Goal: Check status: Check status

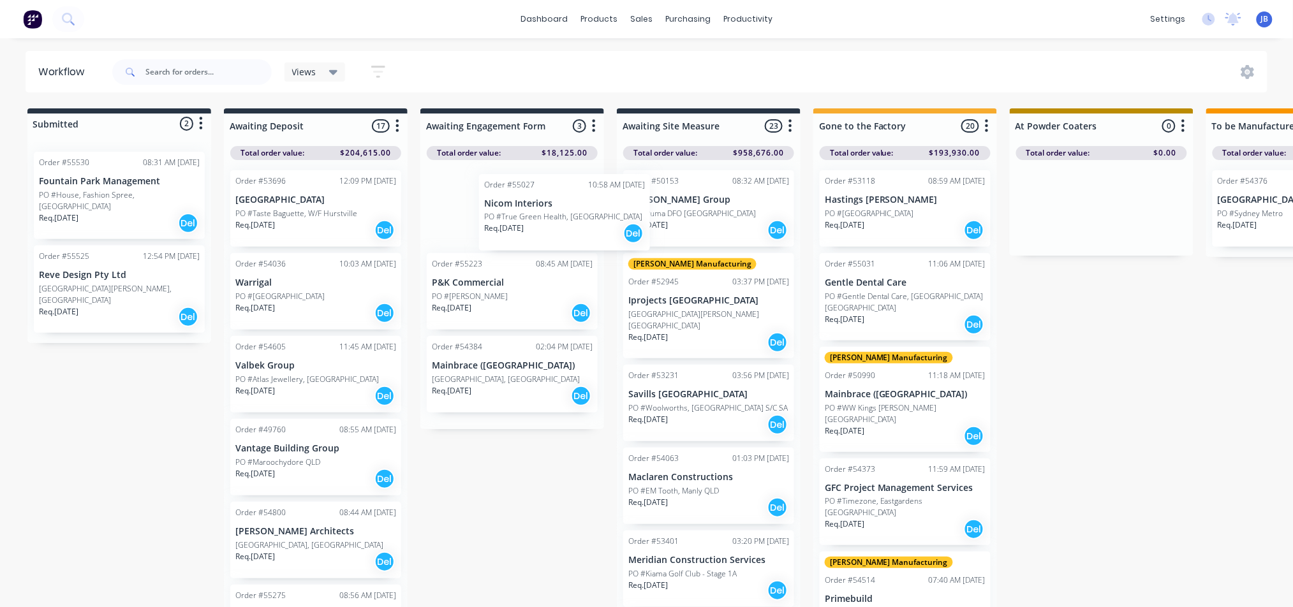
drag, startPoint x: 492, startPoint y: 236, endPoint x: 548, endPoint y: 240, distance: 56.3
click at [548, 240] on div "Order #55027 10:58 AM [DATE] Nicom Interiors PO #True Green Health, [GEOGRAPHIC…" at bounding box center [512, 294] width 184 height 269
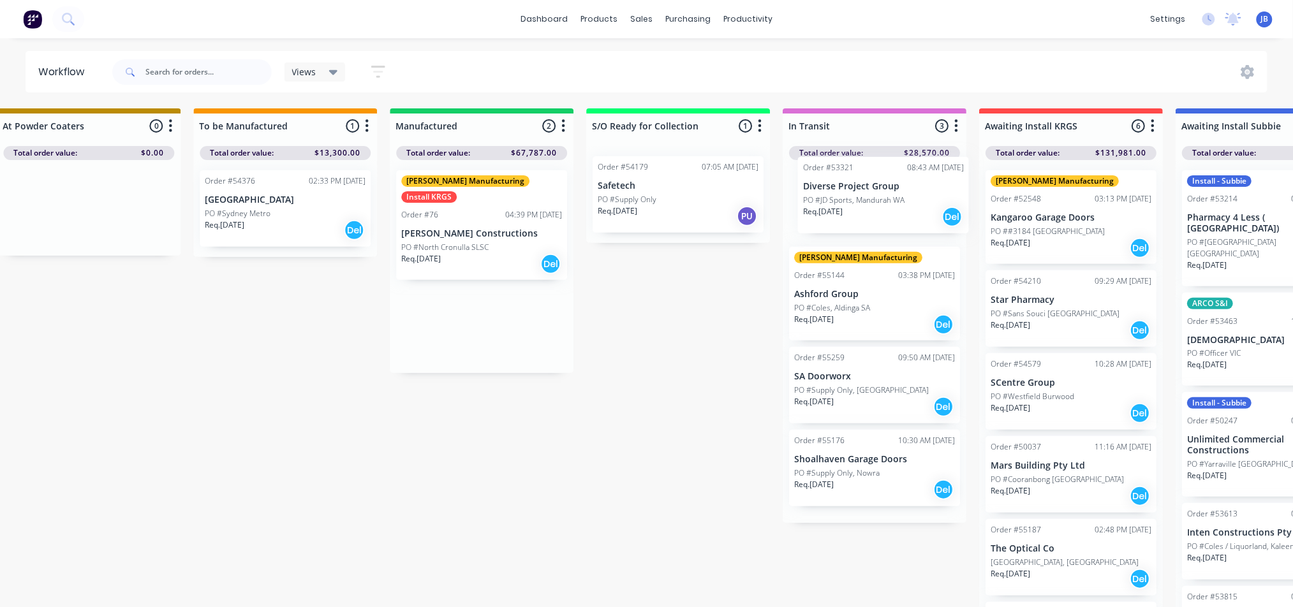
scroll to position [0, 1014]
drag, startPoint x: 767, startPoint y: 334, endPoint x: 868, endPoint y: 209, distance: 160.5
click at [869, 209] on div "Submitted 2 Status colour #273444 hex #273444 Save Cancel Summaries Total order…" at bounding box center [409, 361] width 2866 height 506
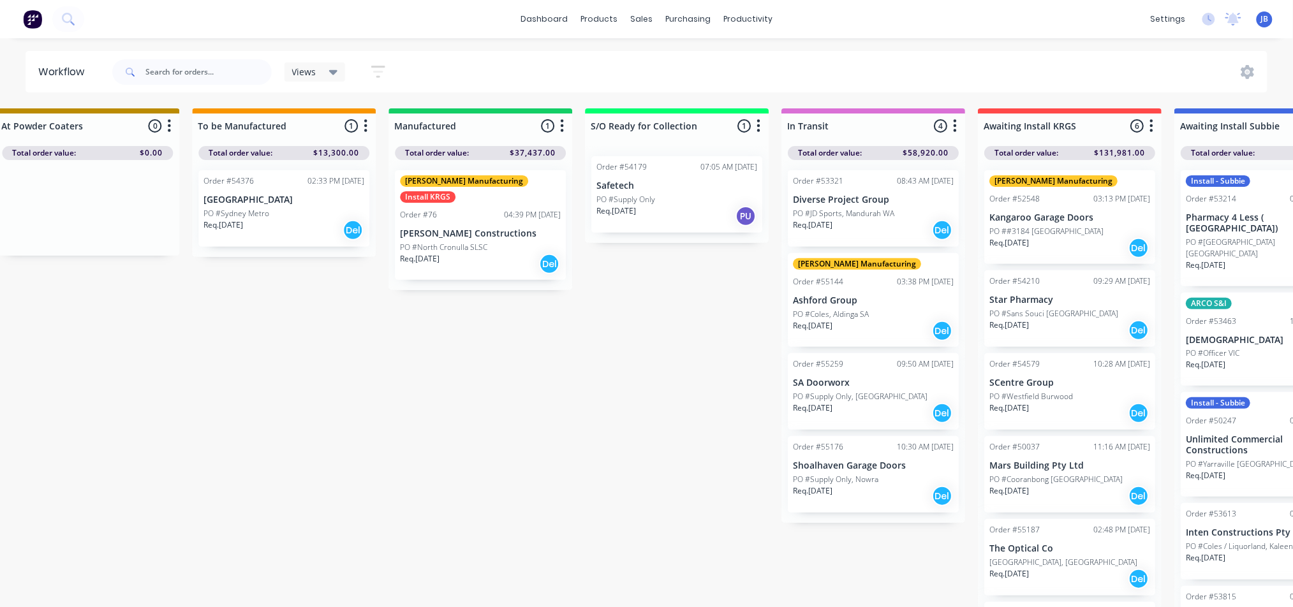
drag, startPoint x: 763, startPoint y: 603, endPoint x: 647, endPoint y: 596, distance: 116.9
click at [647, 596] on div "Submitted 2 Status colour #273444 hex #273444 Save Cancel Summaries Total order…" at bounding box center [409, 361] width 2866 height 506
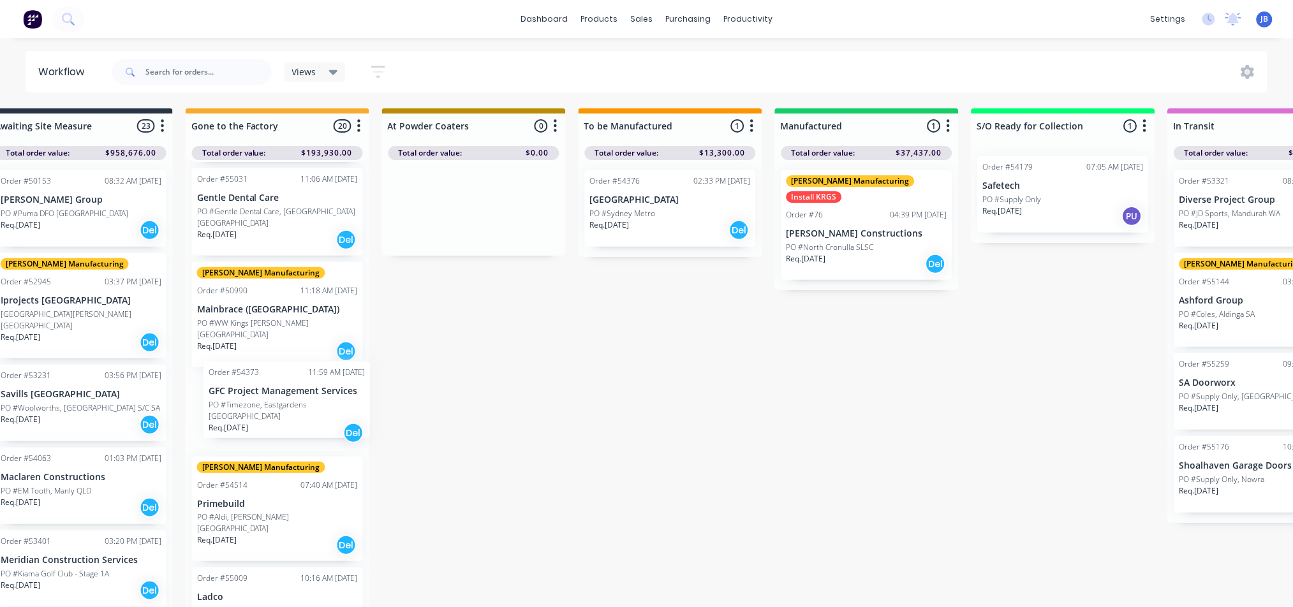
scroll to position [0, 626]
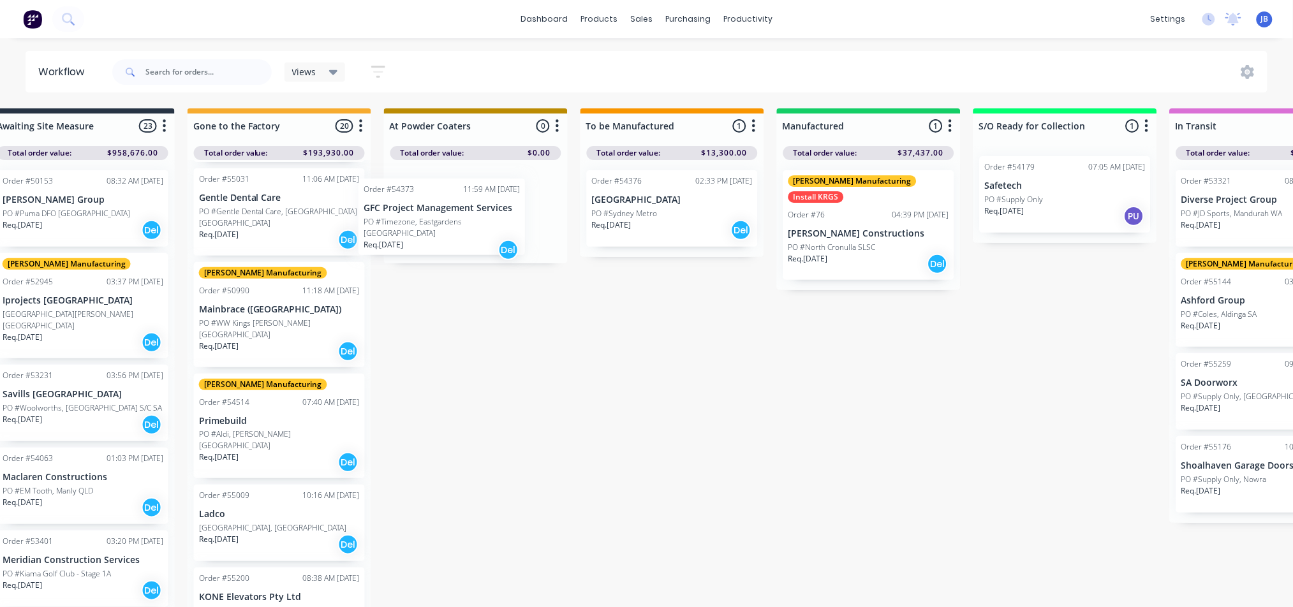
drag, startPoint x: 283, startPoint y: 422, endPoint x: 454, endPoint y: 238, distance: 250.9
click at [453, 238] on div "Submitted 2 Status colour #273444 hex #273444 Save Cancel Summaries Total order…" at bounding box center [798, 361] width 2866 height 506
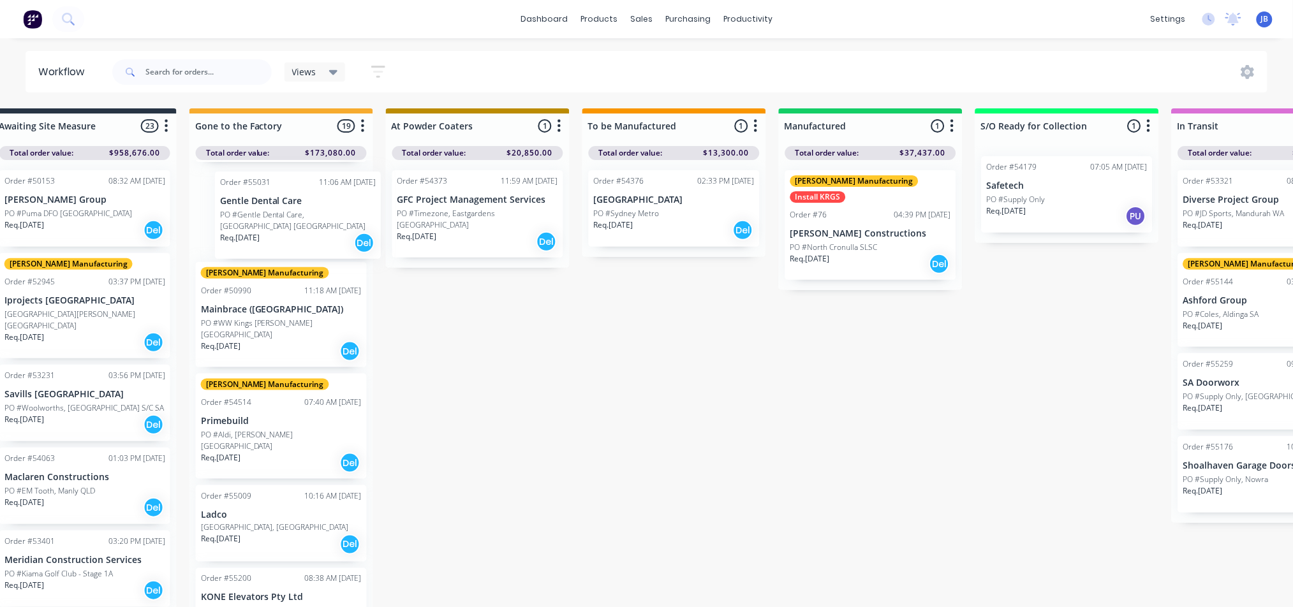
scroll to position [84, 0]
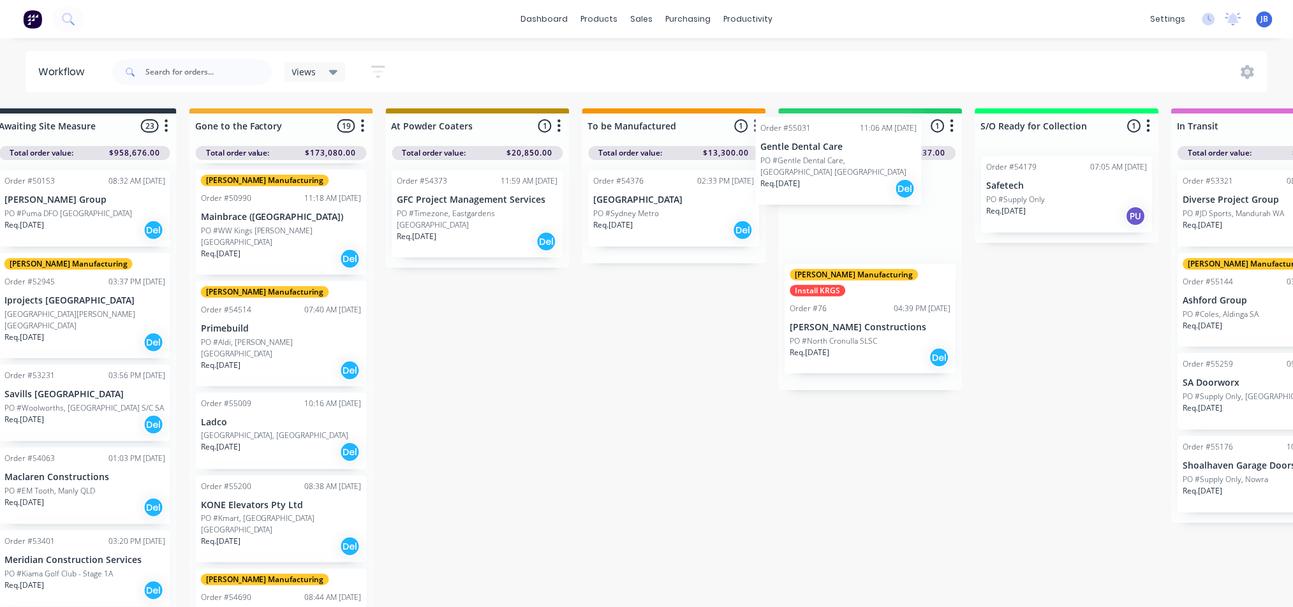
drag, startPoint x: 307, startPoint y: 224, endPoint x: 874, endPoint y: 175, distance: 569.1
click at [874, 175] on div "Submitted 2 Status colour #273444 hex #273444 Save Cancel Summaries Total order…" at bounding box center [800, 361] width 2866 height 506
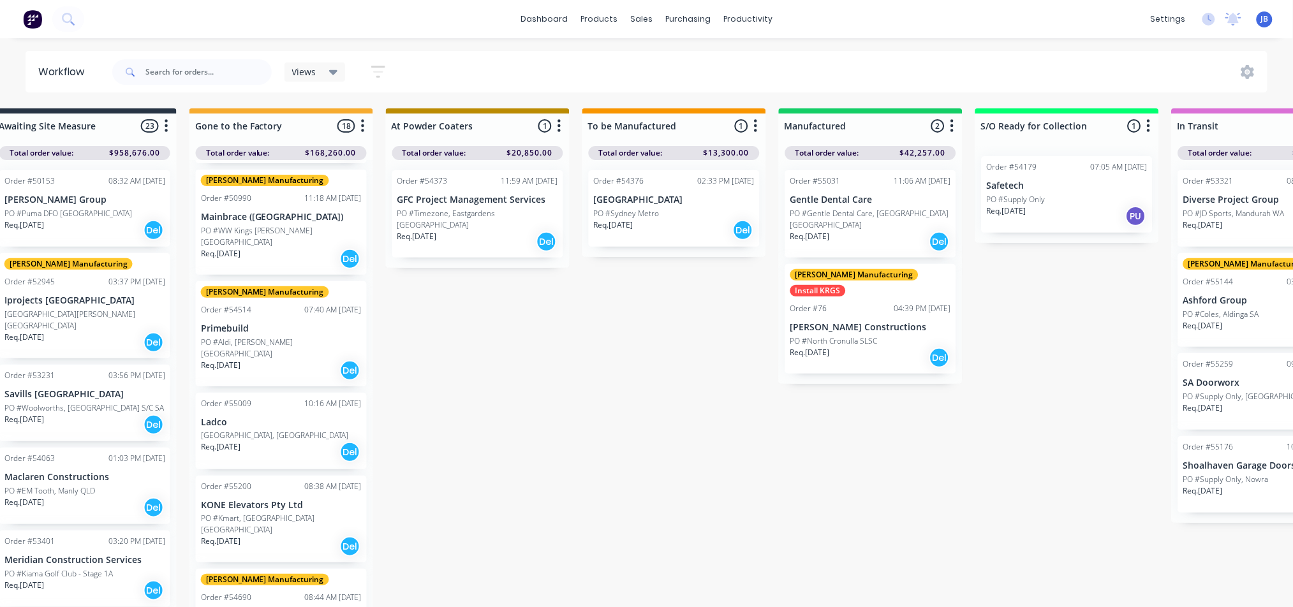
scroll to position [0, 621]
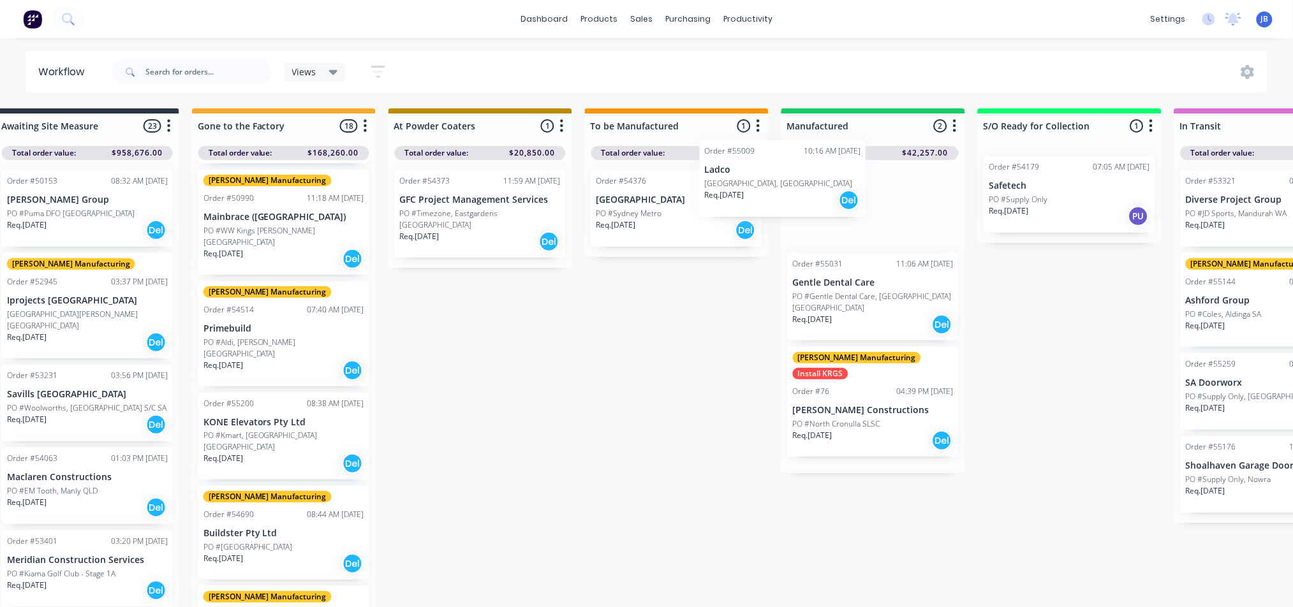
drag, startPoint x: 250, startPoint y: 430, endPoint x: 765, endPoint y: 198, distance: 565.1
click at [765, 198] on div "Submitted 2 Status colour #273444 hex #273444 Save Cancel Summaries Total order…" at bounding box center [802, 361] width 2866 height 506
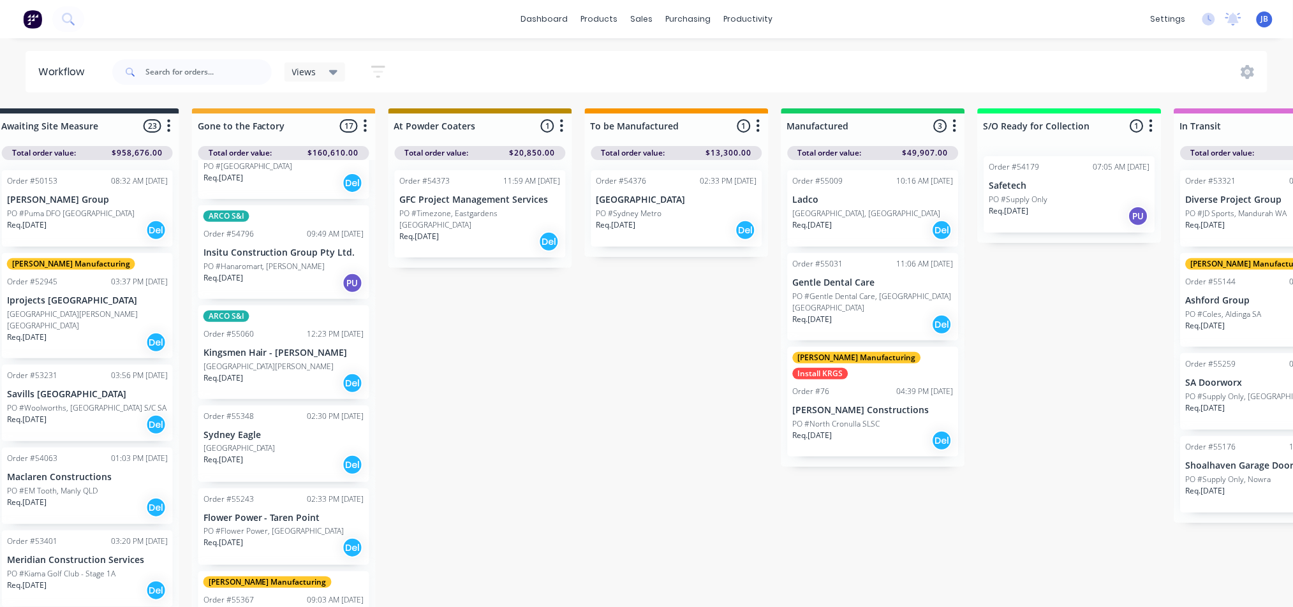
scroll to position [594, 0]
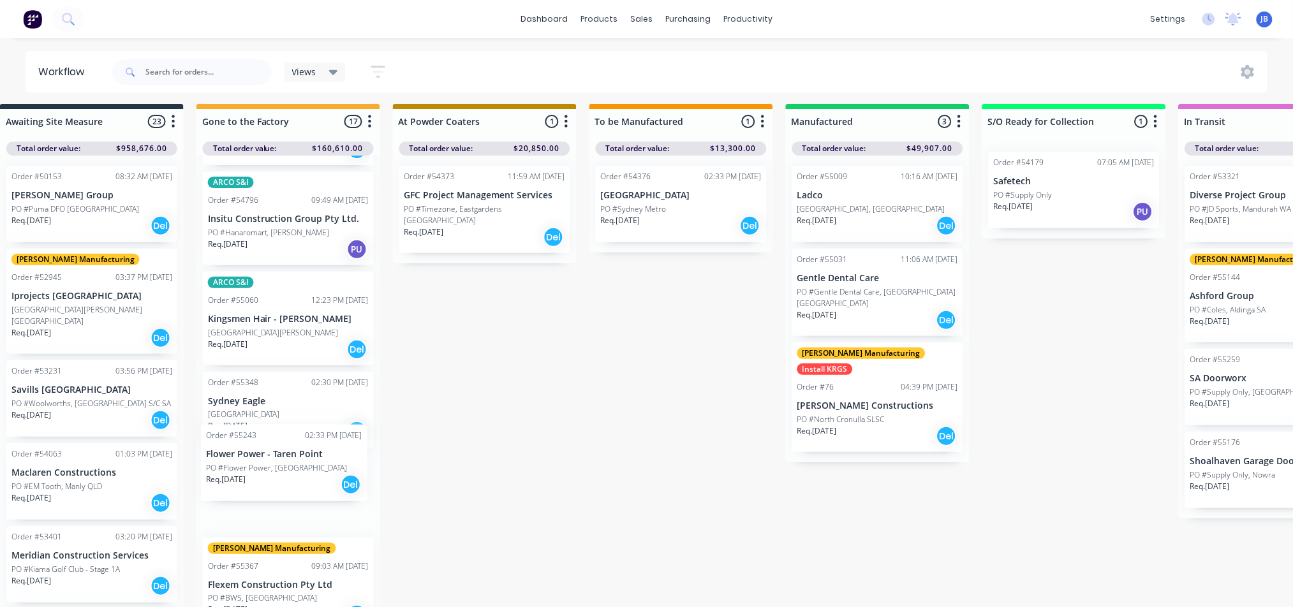
drag, startPoint x: 261, startPoint y: 487, endPoint x: 268, endPoint y: 487, distance: 7.7
click at [268, 487] on div "Order #53118 08:59 AM [DATE] Hastings [PERSON_NAME] PO #[GEOGRAPHIC_DATA] Req. …" at bounding box center [288, 383] width 184 height 454
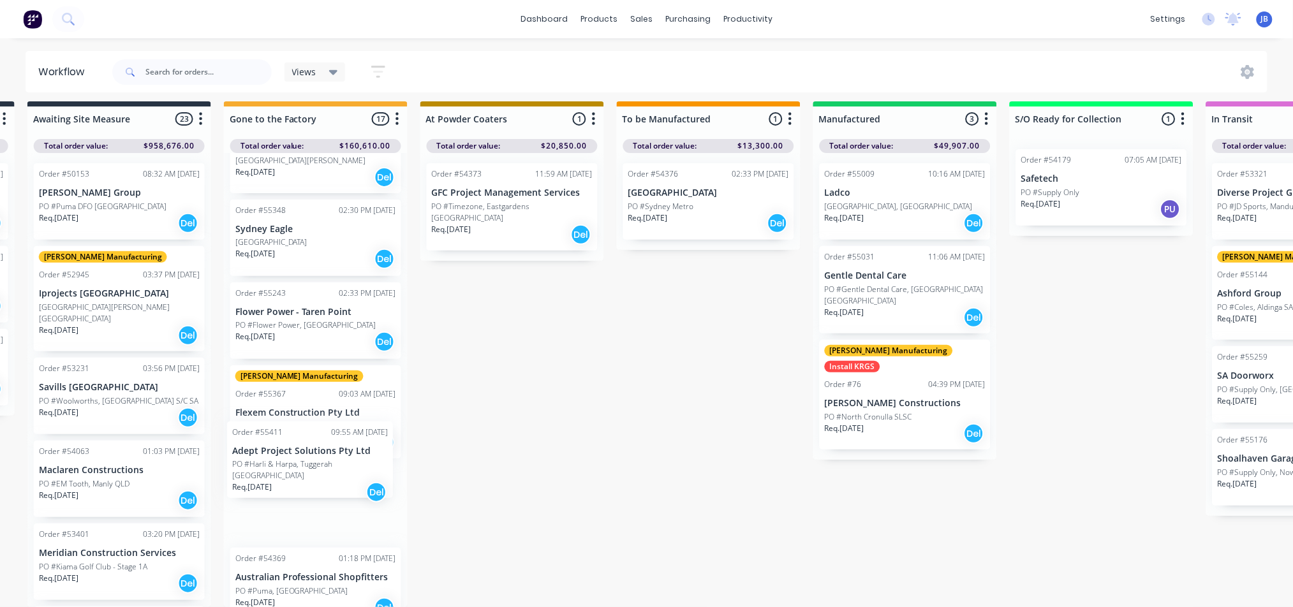
scroll to position [19, 586]
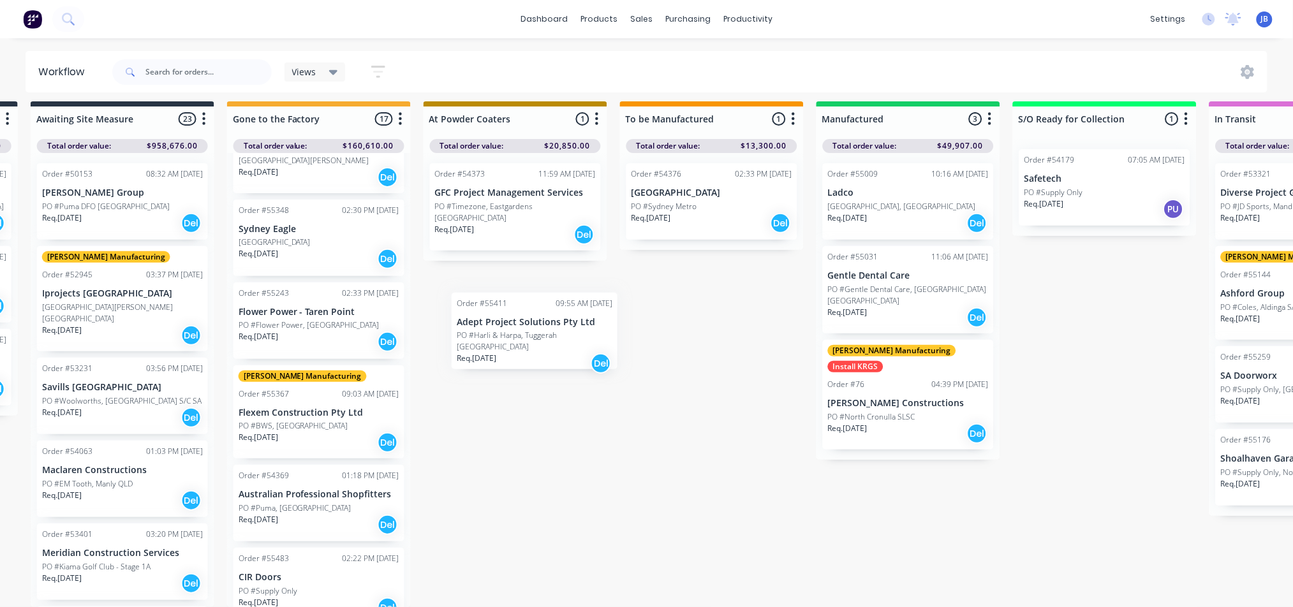
drag, startPoint x: 274, startPoint y: 481, endPoint x: 527, endPoint y: 338, distance: 290.4
click at [527, 338] on div "Submitted 2 Status colour #273444 hex #273444 Save Cancel Summaries Total order…" at bounding box center [837, 354] width 2866 height 506
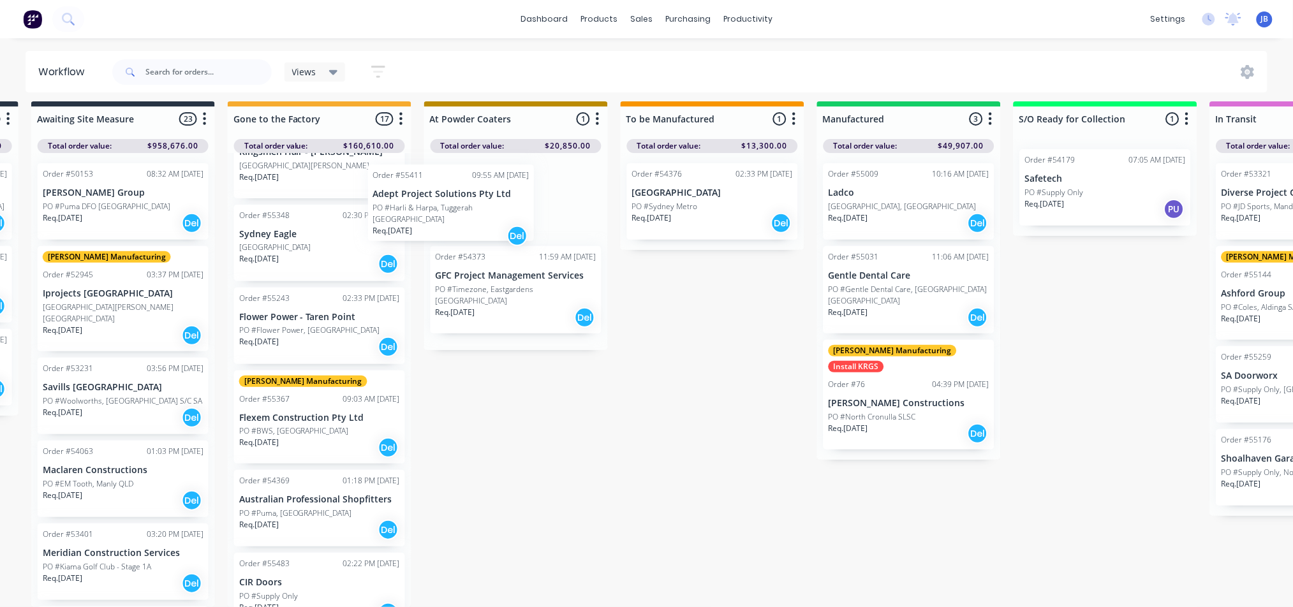
scroll to position [758, 0]
drag, startPoint x: 294, startPoint y: 460, endPoint x: 496, endPoint y: 204, distance: 326.0
click at [496, 204] on div "Submitted 2 Status colour #273444 hex #273444 Save Cancel Summaries Total order…" at bounding box center [838, 354] width 2866 height 506
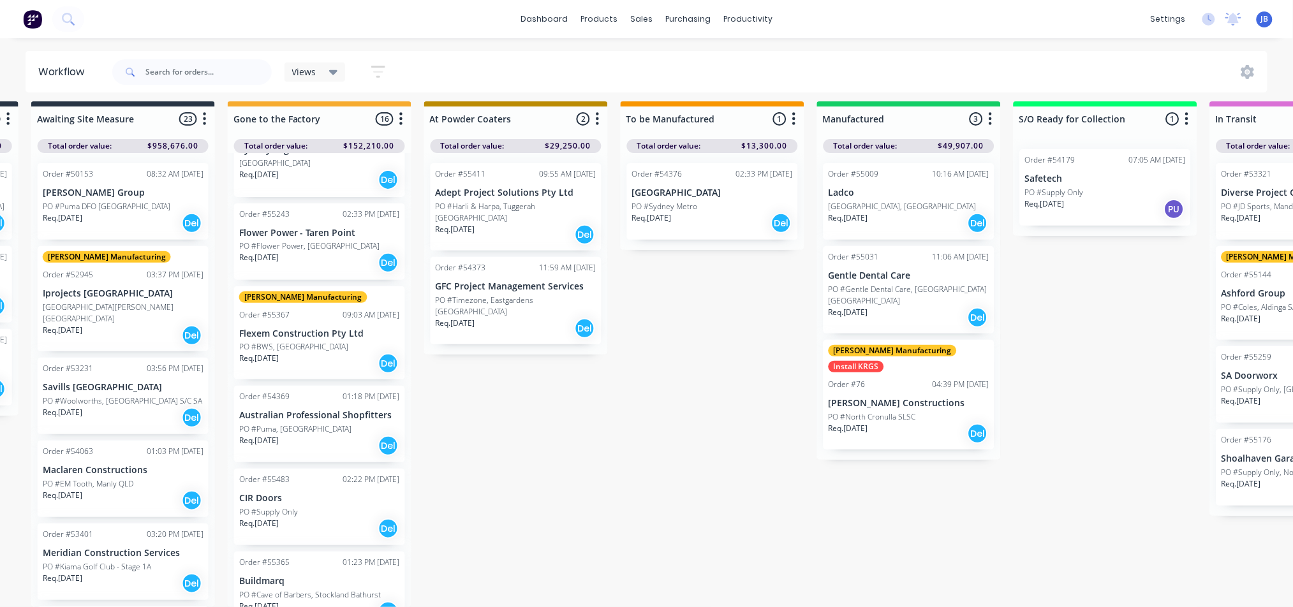
scroll to position [19, 585]
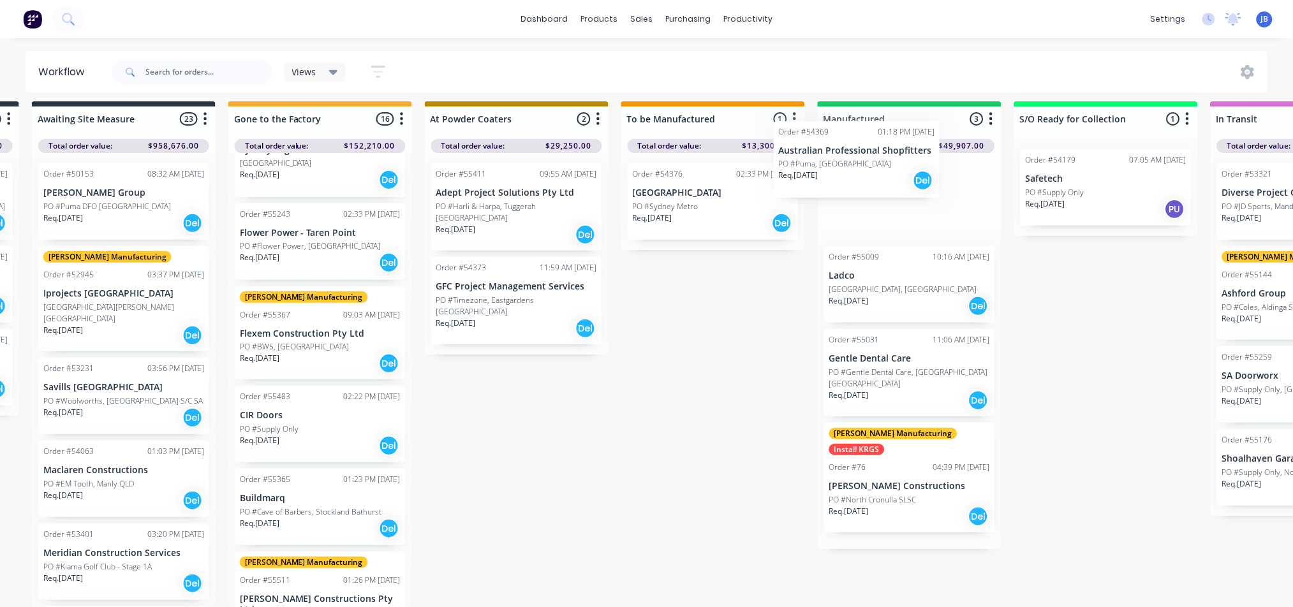
drag, startPoint x: 314, startPoint y: 369, endPoint x: 863, endPoint y: 151, distance: 591.4
click at [863, 151] on div "Submitted 2 Status colour #273444 hex #273444 Save Cancel Summaries Total order…" at bounding box center [839, 354] width 2866 height 506
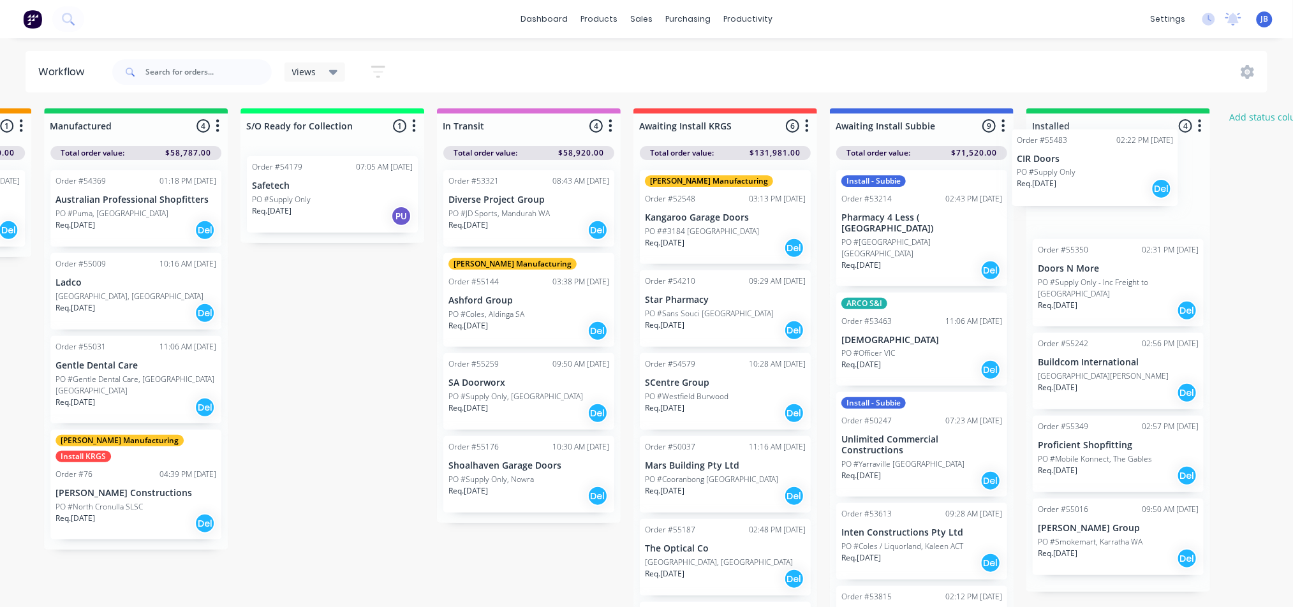
scroll to position [0, 1400]
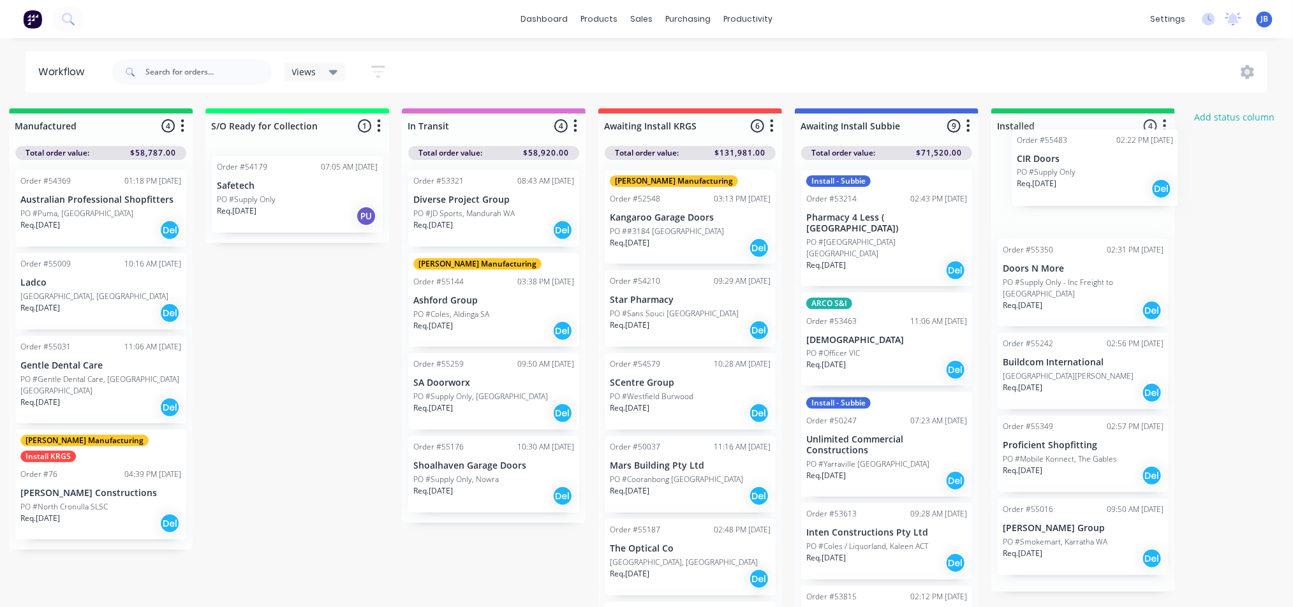
drag, startPoint x: 330, startPoint y: 381, endPoint x: 1100, endPoint y: 171, distance: 798.4
click at [1102, 171] on div "Submitted 2 Status colour #273444 hex #273444 Save Cancel Summaries Total order…" at bounding box center [29, 361] width 2866 height 506
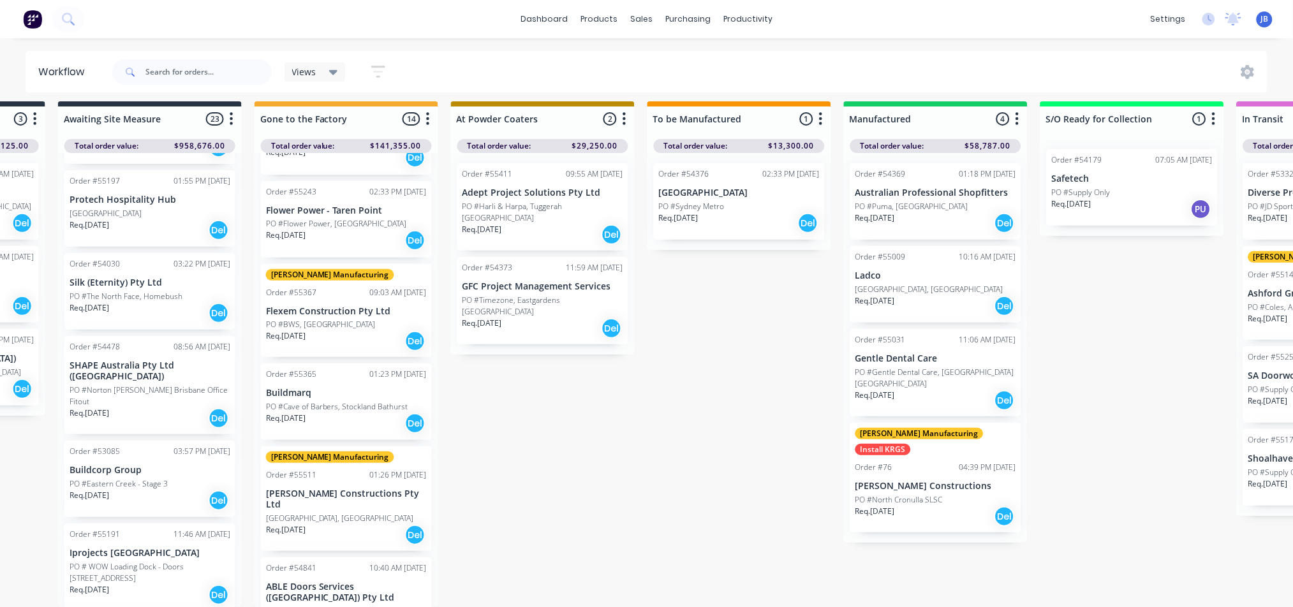
scroll to position [765, 0]
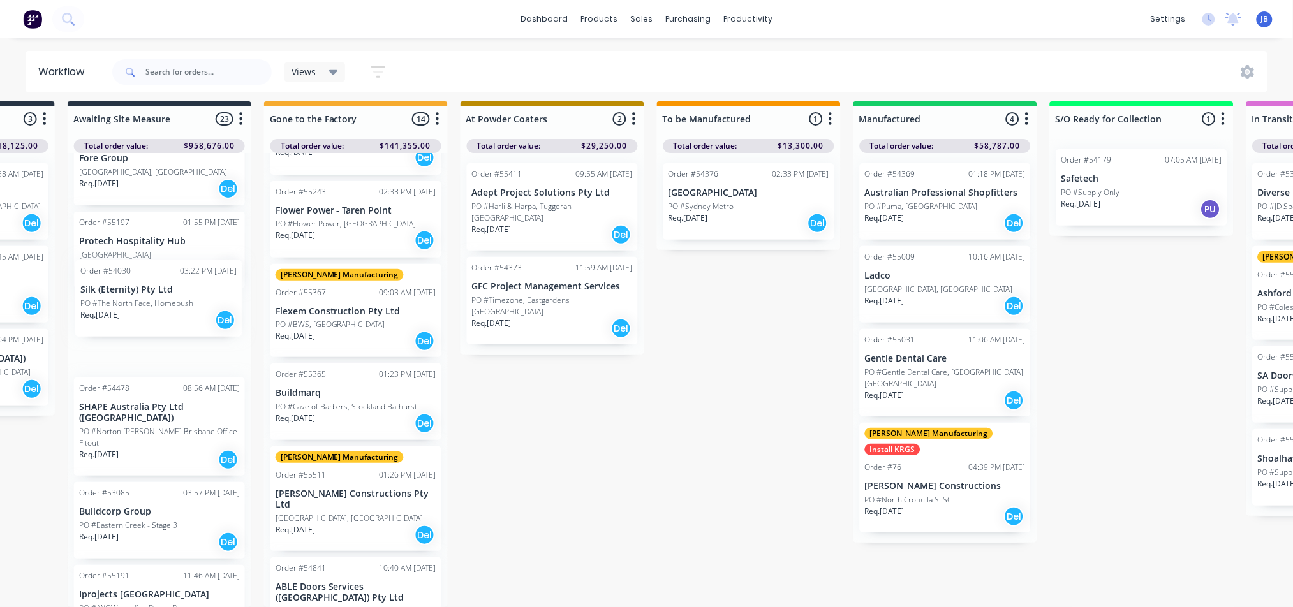
drag, startPoint x: 112, startPoint y: 299, endPoint x: 128, endPoint y: 302, distance: 16.1
click at [128, 302] on div "Order #50153 08:32 AM [DATE] [PERSON_NAME] Group PO #Puma DFO [GEOGRAPHIC_DATA]…" at bounding box center [160, 380] width 184 height 454
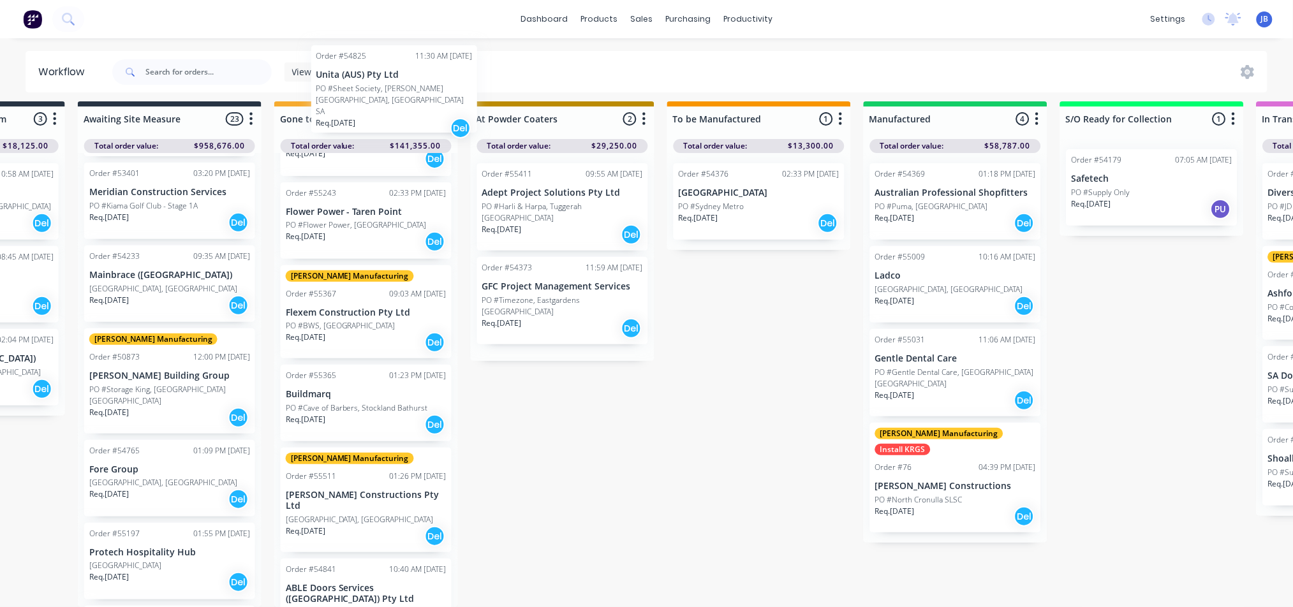
scroll to position [0, 539]
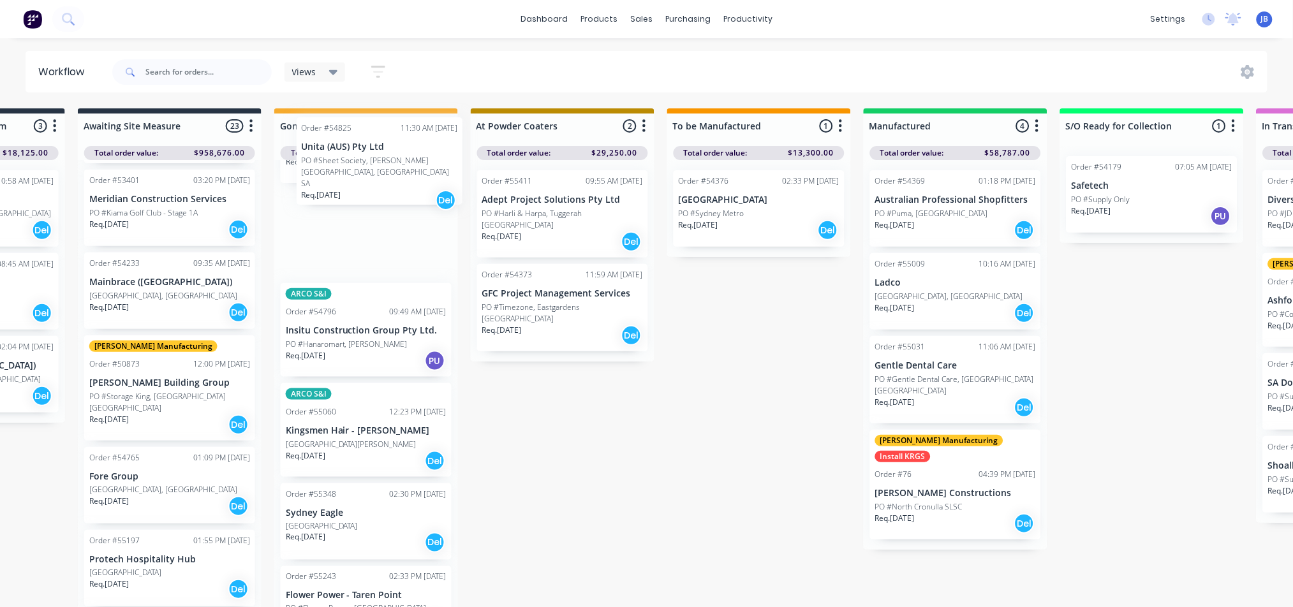
drag, startPoint x: 168, startPoint y: 373, endPoint x: 397, endPoint y: 187, distance: 294.6
click at [397, 187] on div "Submitted 2 Status colour #273444 hex #273444 Save Cancel Summaries Total order…" at bounding box center [885, 361] width 2866 height 506
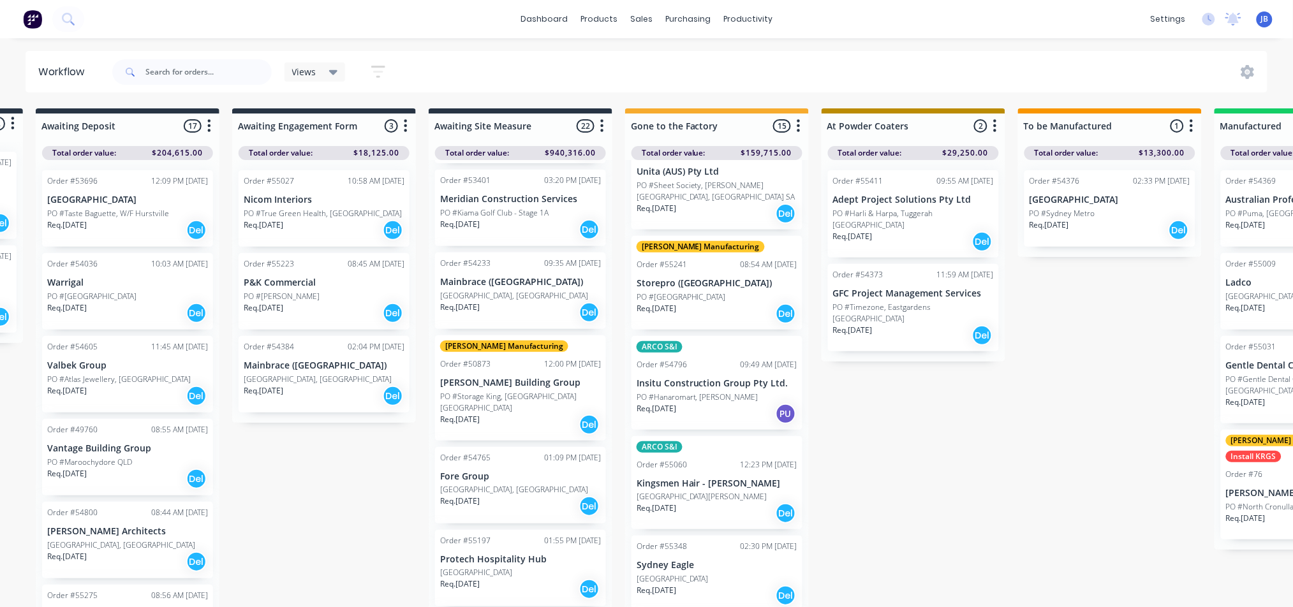
scroll to position [0, 0]
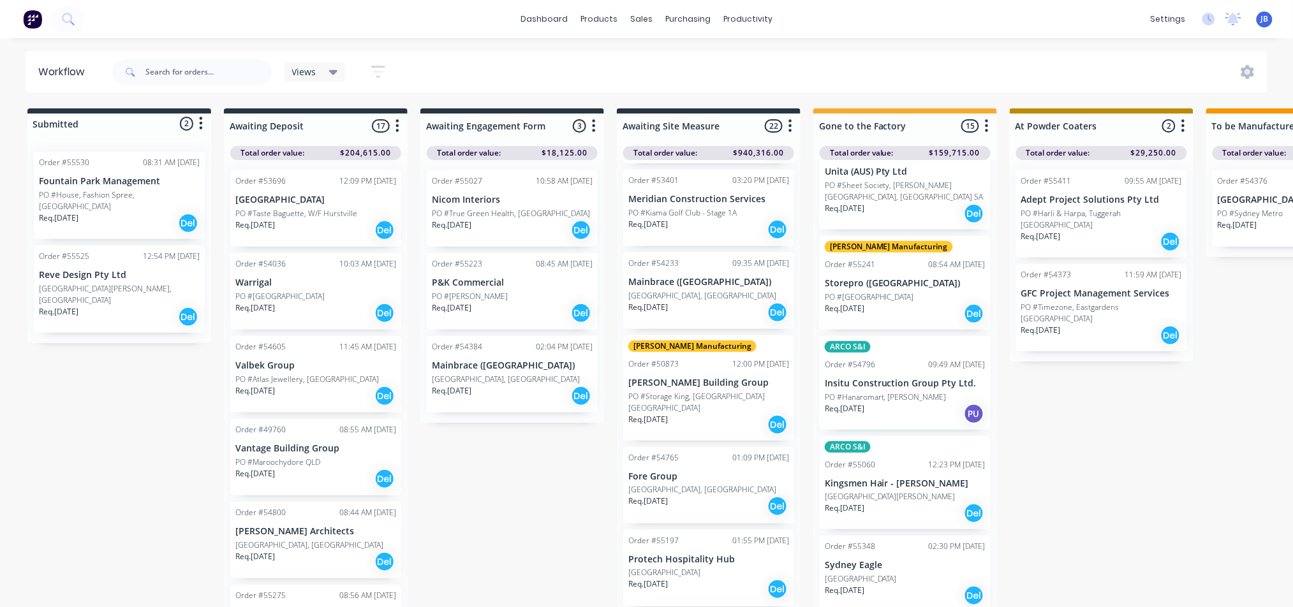
click at [129, 191] on p "PO #House, Fashion Spree, [GEOGRAPHIC_DATA]" at bounding box center [119, 200] width 161 height 23
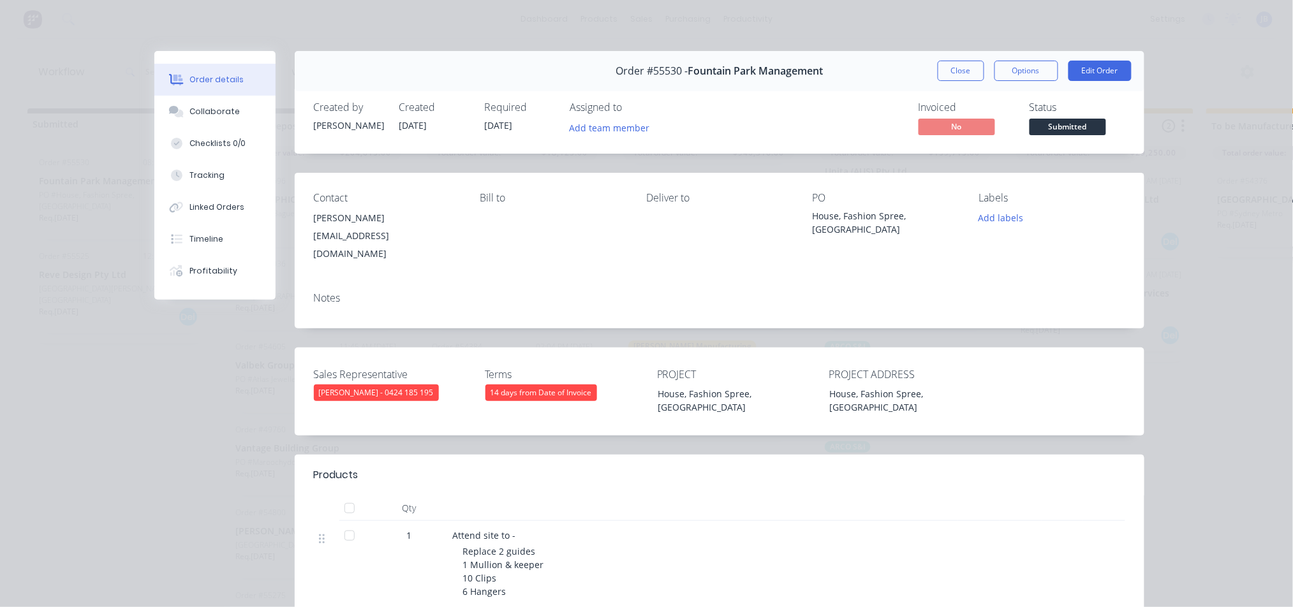
click at [1065, 117] on div "Status Submitted" at bounding box center [1077, 119] width 96 height 37
click at [1065, 126] on span "Submitted" at bounding box center [1067, 127] width 77 height 16
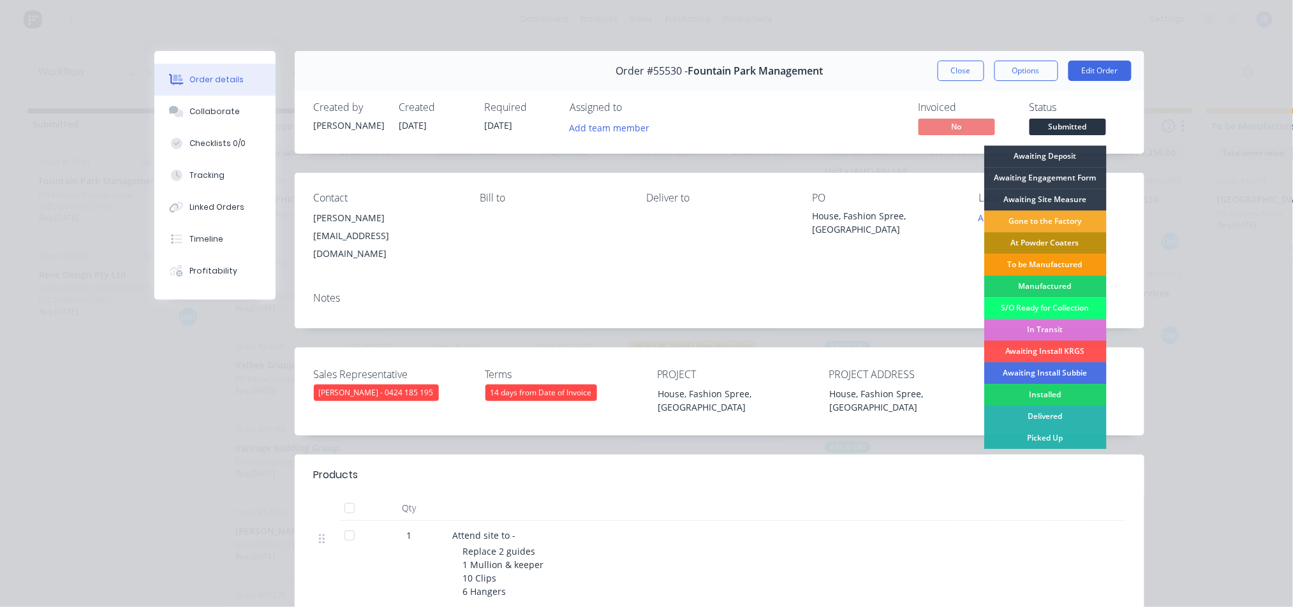
click at [1044, 220] on div "Gone to the Factory" at bounding box center [1045, 221] width 122 height 22
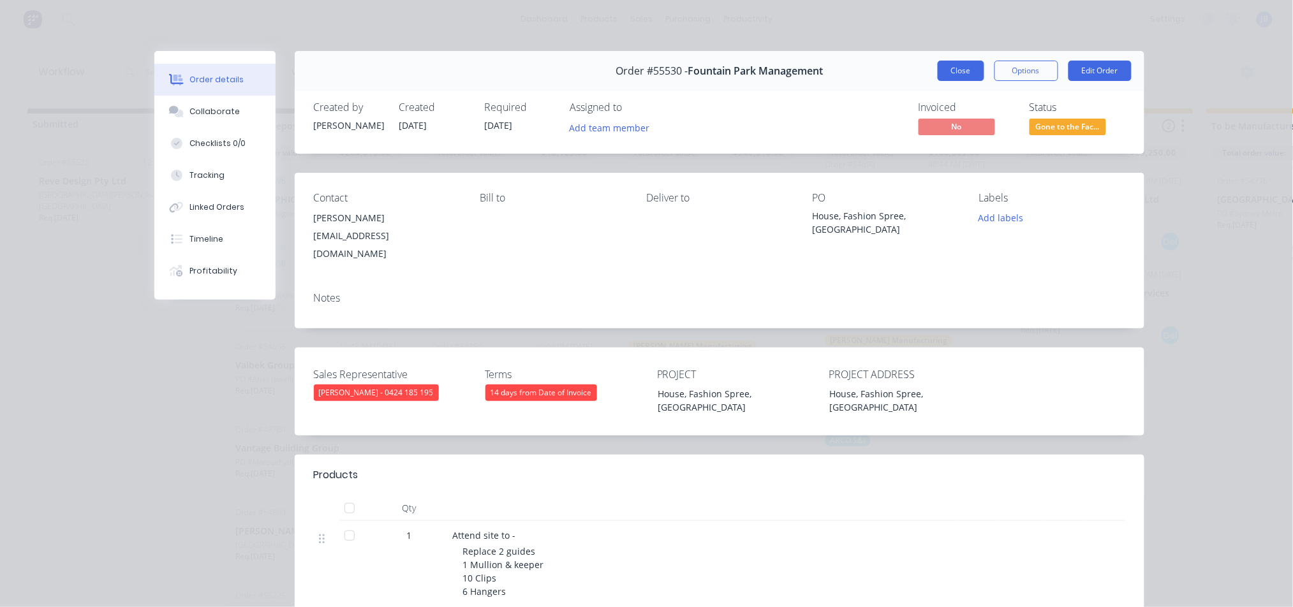
click at [953, 72] on button "Close" at bounding box center [960, 71] width 47 height 20
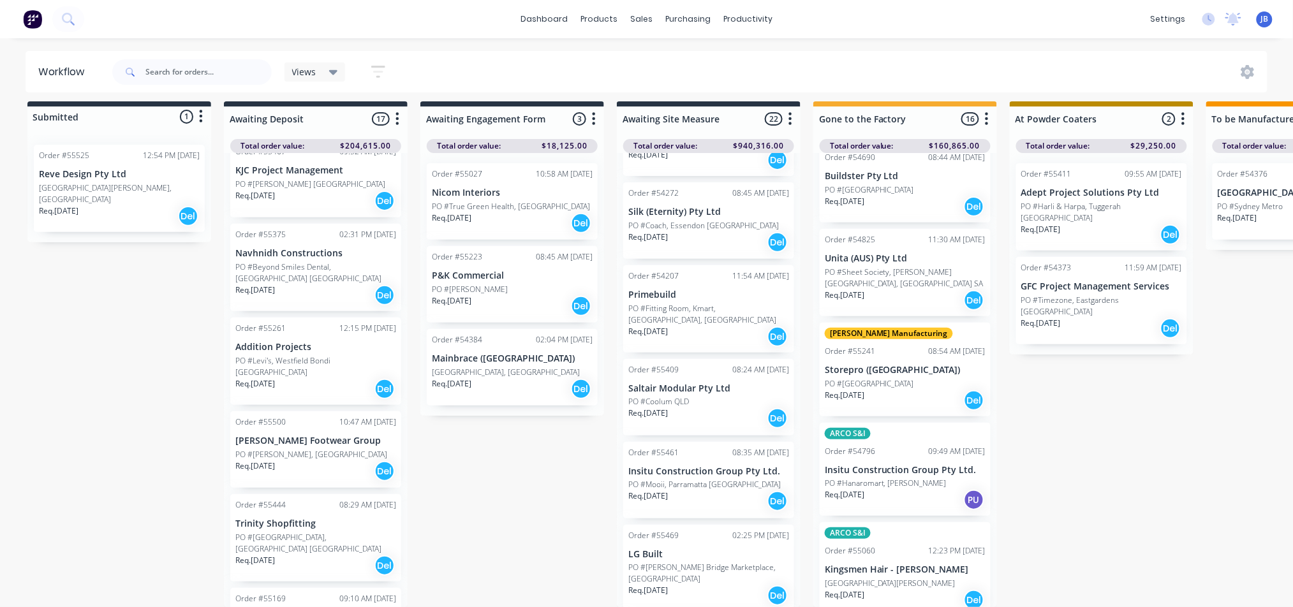
scroll to position [1458, 0]
